Goal: Use online tool/utility: Utilize a website feature to perform a specific function

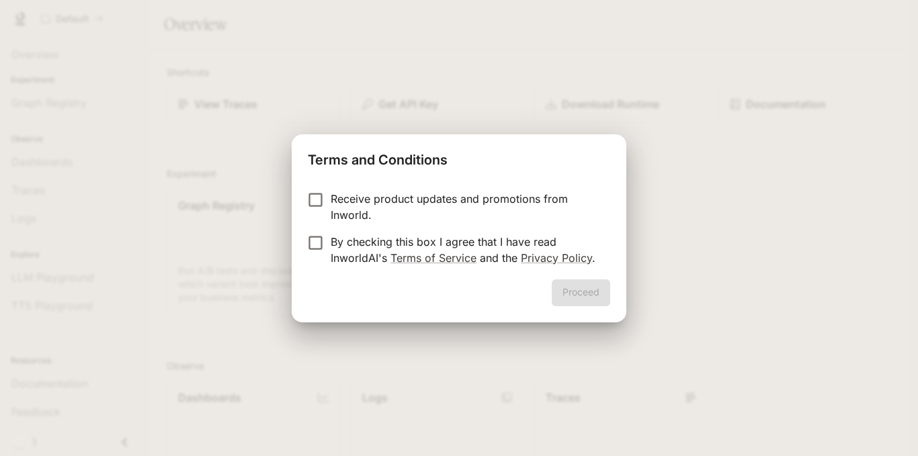
click at [438, 204] on p "Receive product updates and promotions from Inworld." at bounding box center [465, 207] width 269 height 32
click at [385, 235] on p "By checking this box I agree that I have read InworldAI's Terms of Service and …" at bounding box center [465, 250] width 269 height 32
click at [562, 290] on button "Proceed" at bounding box center [581, 293] width 58 height 27
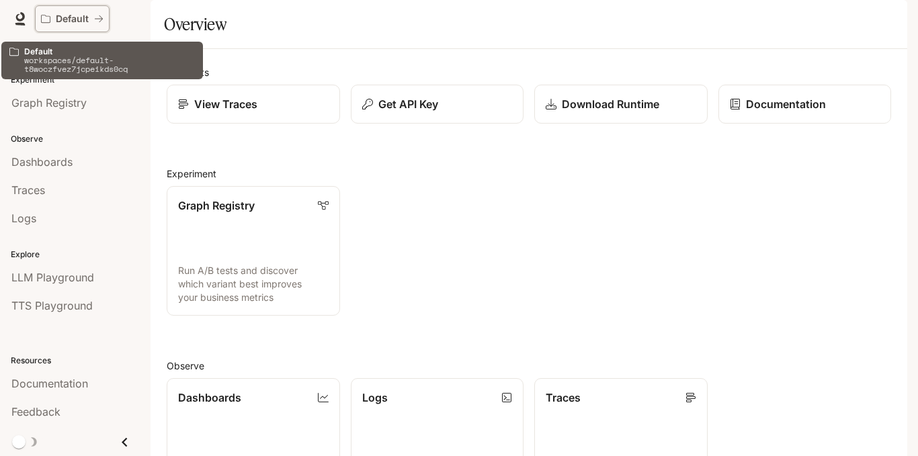
click at [71, 9] on button "Default" at bounding box center [72, 18] width 75 height 27
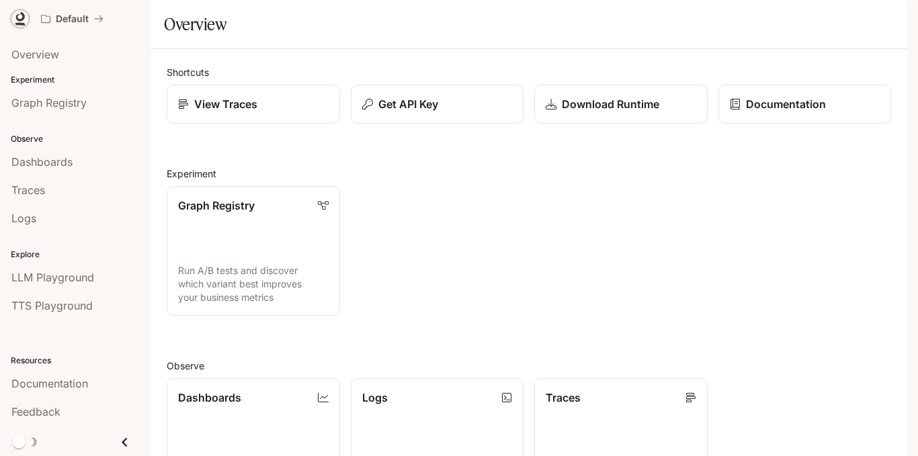
click at [24, 24] on icon at bounding box center [20, 24] width 10 height 3
click at [14, 22] on icon at bounding box center [19, 18] width 13 height 13
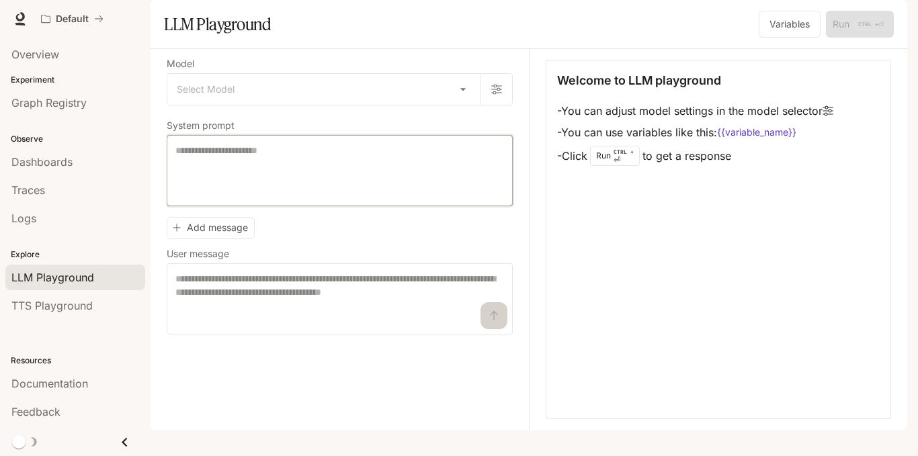
click at [262, 194] on textarea at bounding box center [339, 171] width 329 height 54
type textarea "*"
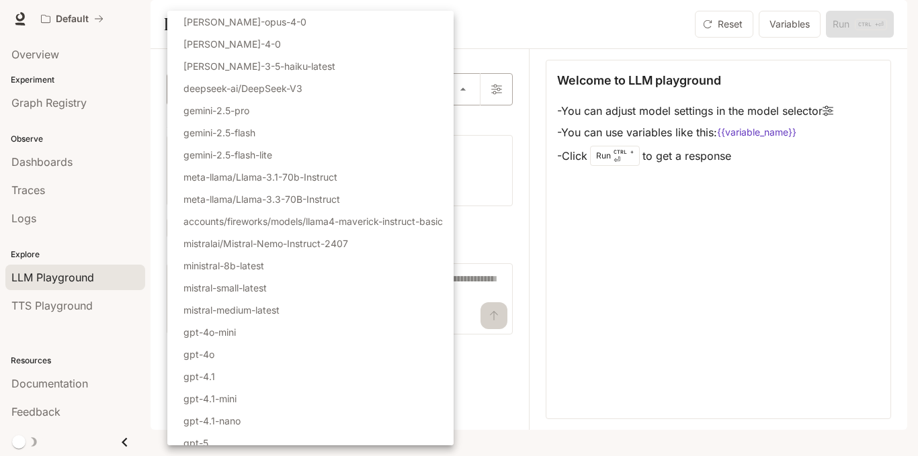
click at [236, 124] on body "Skip to main content Default Documentation Documentation Portal Overview Experi…" at bounding box center [459, 228] width 918 height 456
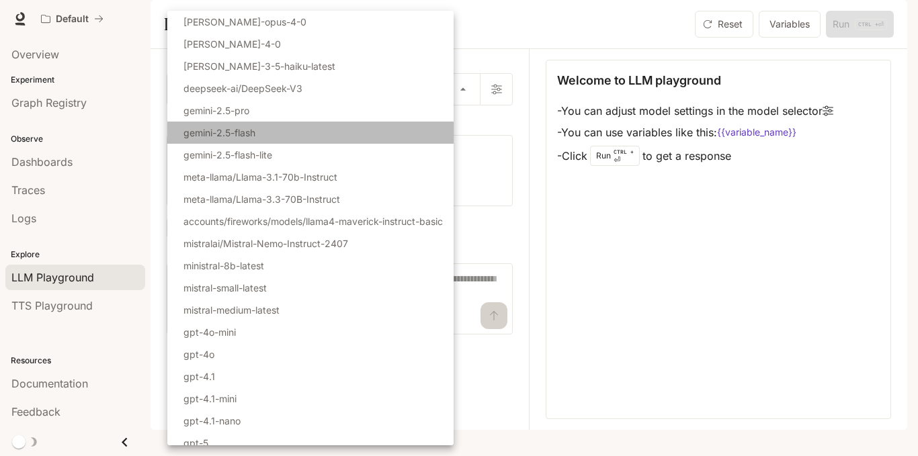
click at [257, 143] on li "gemini-2.5-flash" at bounding box center [310, 133] width 286 height 22
type input "**********"
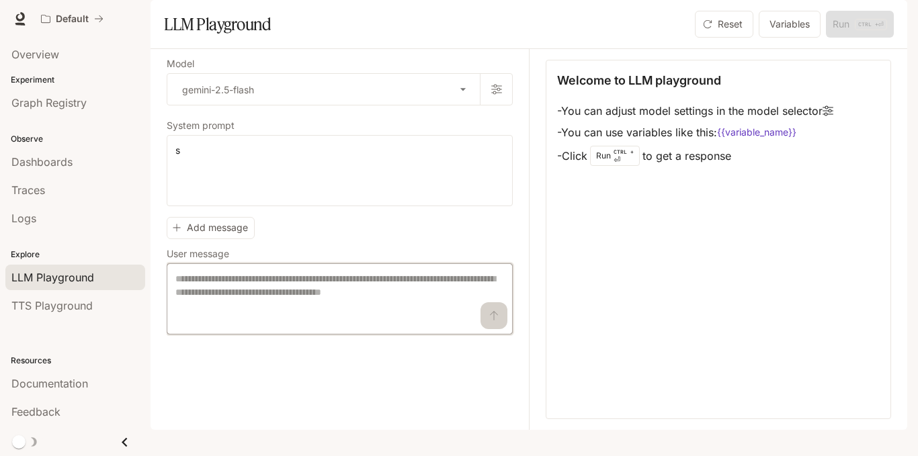
click at [205, 326] on textarea at bounding box center [339, 299] width 329 height 54
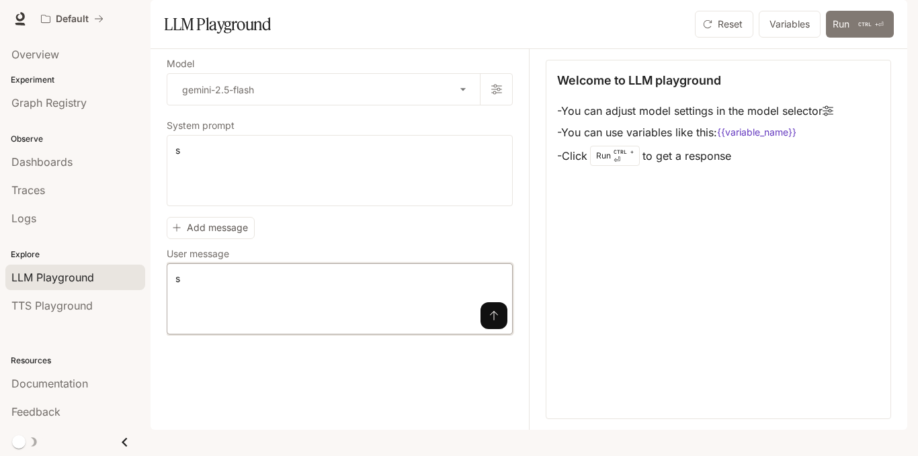
type textarea "*"
click at [854, 38] on button "Run CTRL + ⏎" at bounding box center [860, 24] width 68 height 27
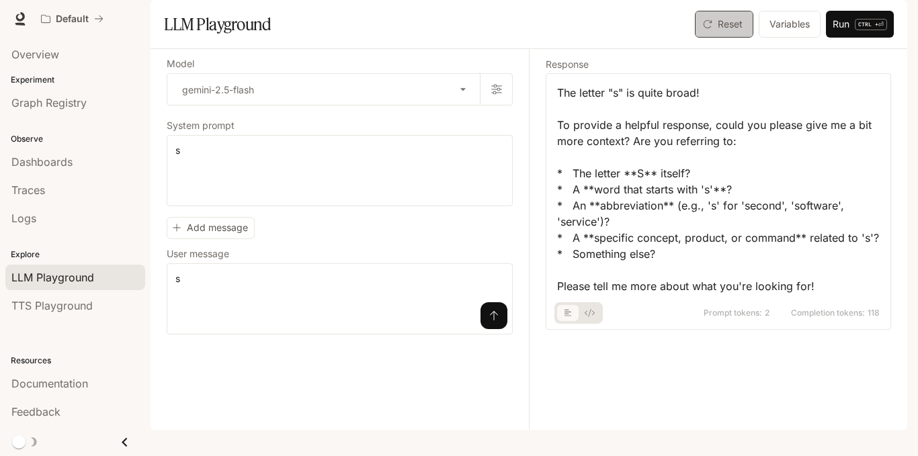
click at [711, 38] on button "Reset" at bounding box center [724, 24] width 58 height 27
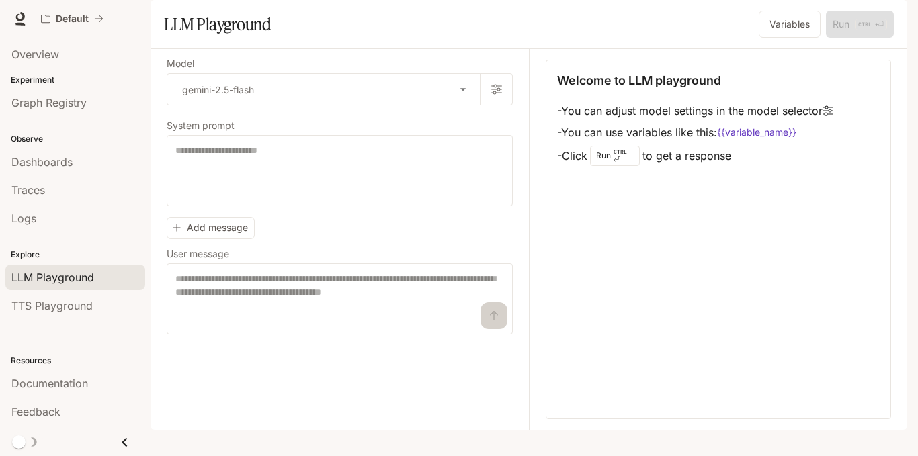
click at [28, 78] on p "Experiment" at bounding box center [75, 80] width 151 height 12
click at [30, 81] on p "Experiment" at bounding box center [75, 80] width 151 height 12
click at [37, 58] on span "Overview" at bounding box center [35, 54] width 48 height 16
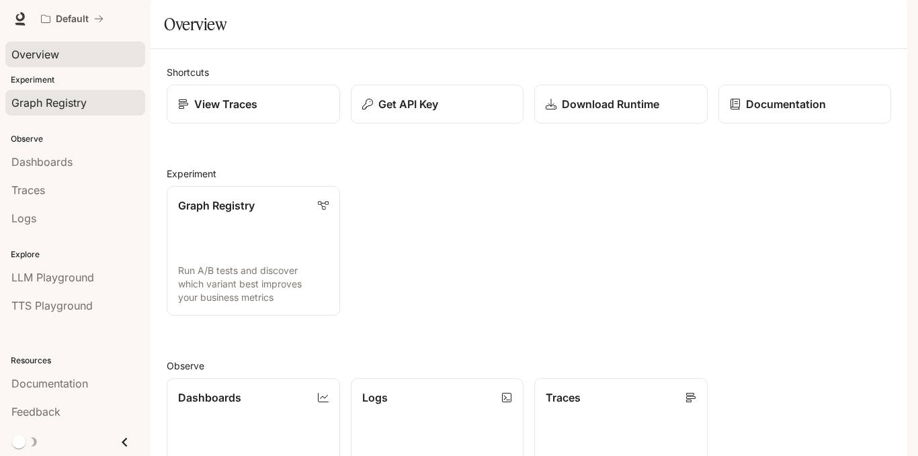
click at [34, 103] on span "Graph Registry" at bounding box center [48, 103] width 75 height 16
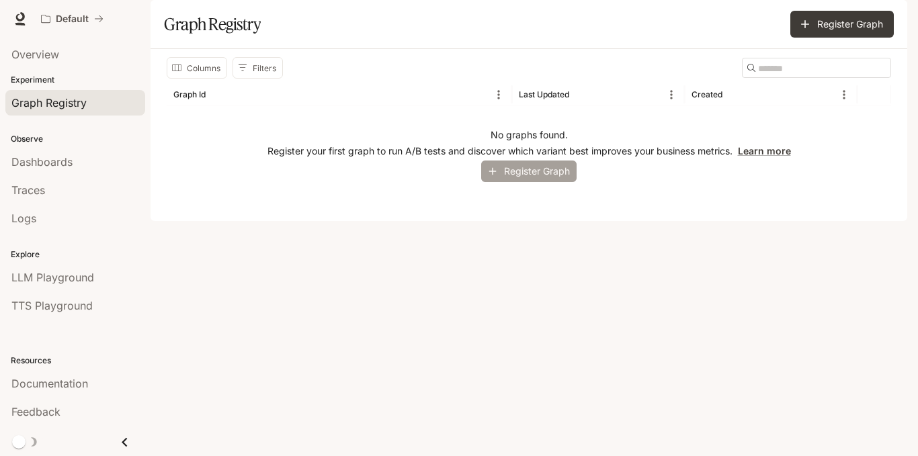
click at [511, 183] on button "Register Graph" at bounding box center [528, 172] width 95 height 22
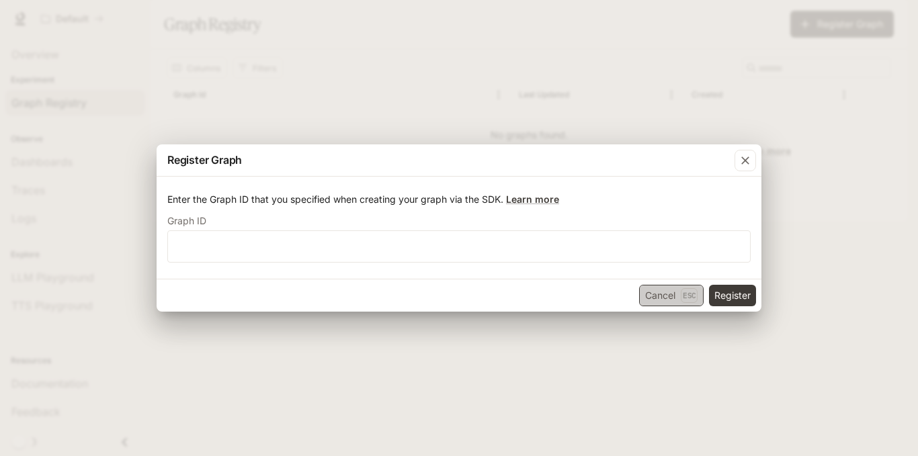
click at [668, 288] on button "Cancel Esc" at bounding box center [671, 296] width 65 height 22
